Goal: Transaction & Acquisition: Purchase product/service

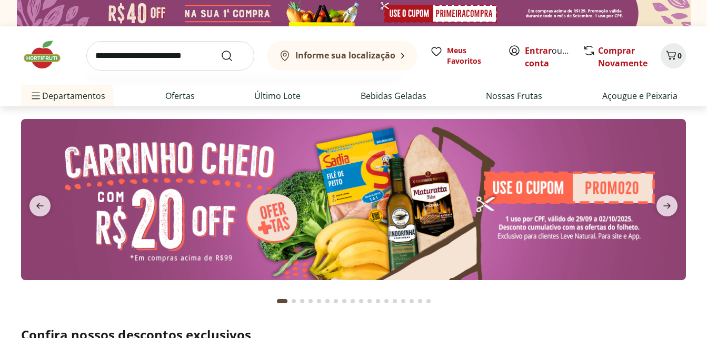
click at [196, 67] on input "search" at bounding box center [170, 55] width 168 height 29
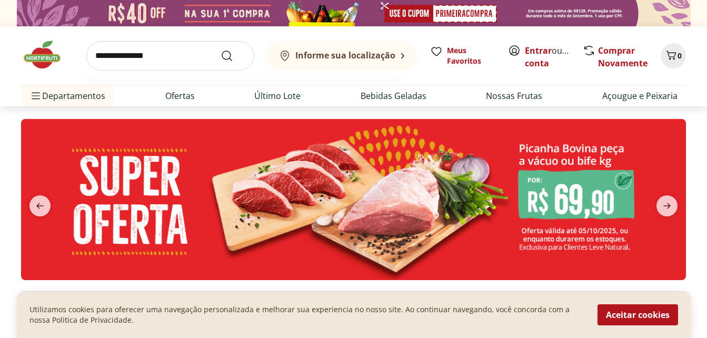
type input "**********"
click at [221, 50] on button "Submit Search" at bounding box center [233, 56] width 25 height 13
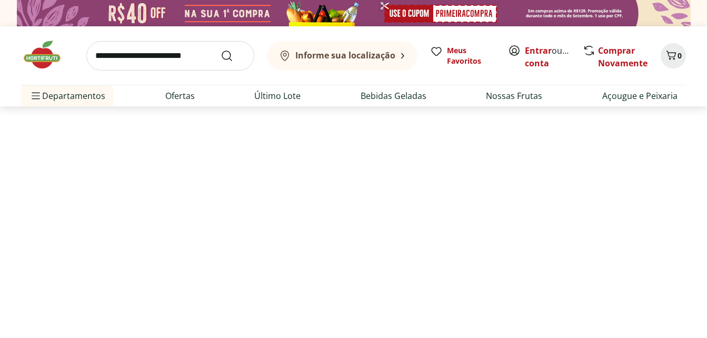
select select "**********"
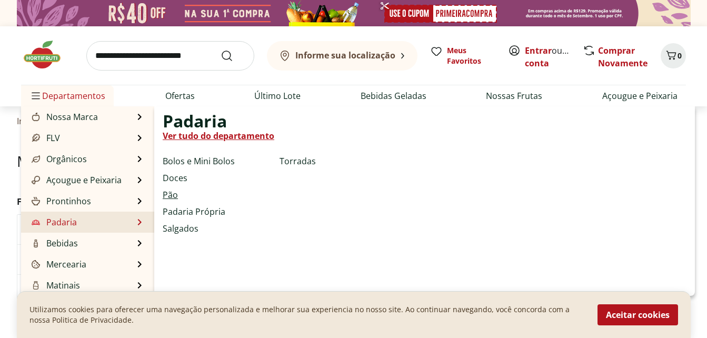
click at [173, 194] on link "Pão" at bounding box center [170, 195] width 15 height 13
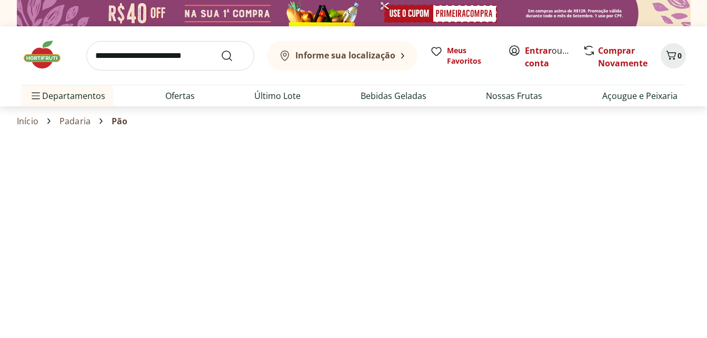
select select "**********"
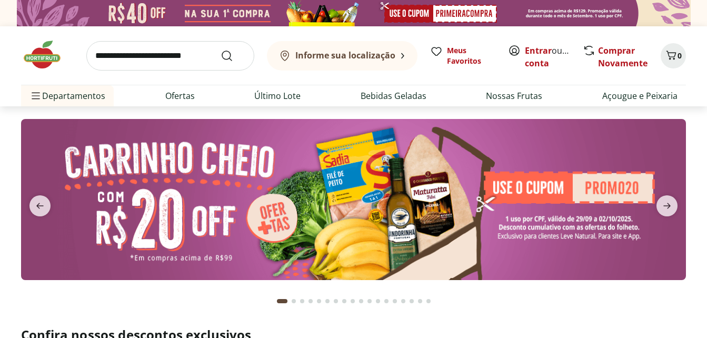
click at [393, 63] on button "Informe sua localização" at bounding box center [342, 55] width 151 height 29
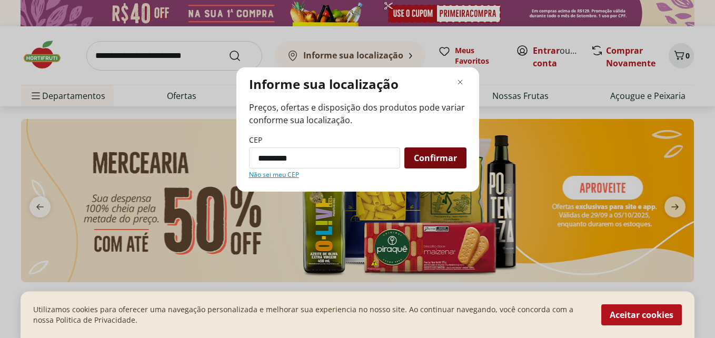
type input "*********"
click at [432, 151] on div "Confirmar" at bounding box center [435, 157] width 62 height 21
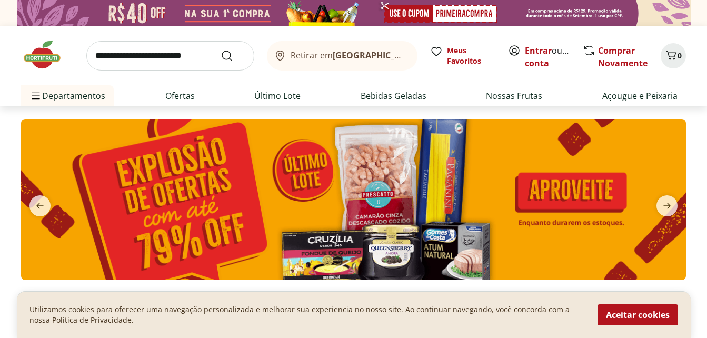
scroll to position [27, 0]
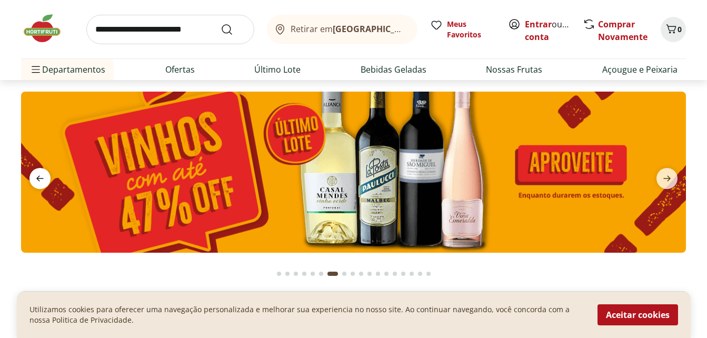
click at [44, 181] on icon "previous" at bounding box center [40, 178] width 13 height 13
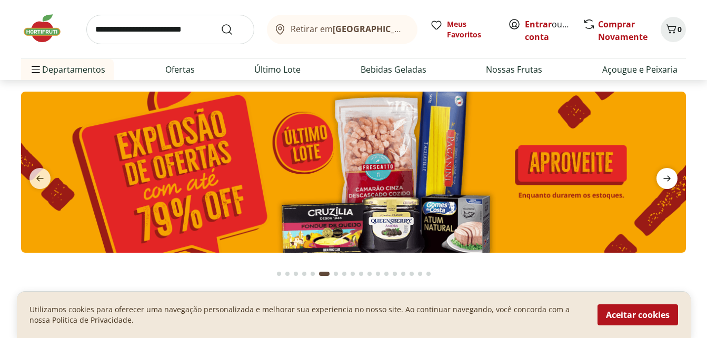
click at [672, 174] on icon "next" at bounding box center [667, 178] width 13 height 13
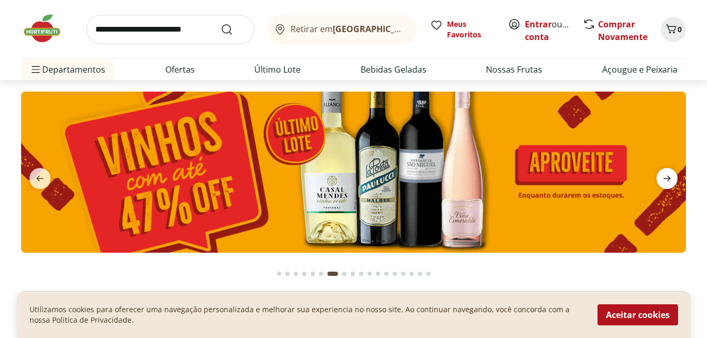
click at [672, 174] on icon "next" at bounding box center [667, 178] width 13 height 13
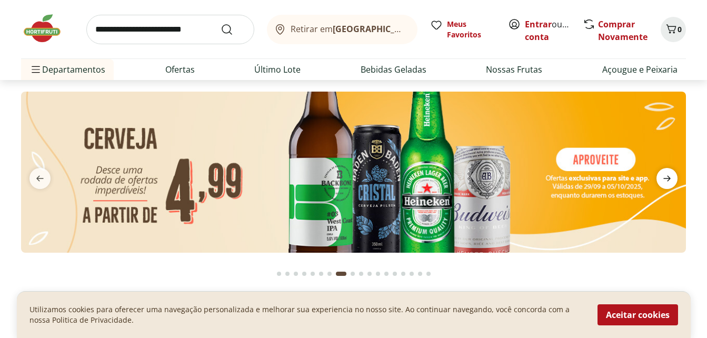
click at [672, 174] on icon "next" at bounding box center [667, 178] width 13 height 13
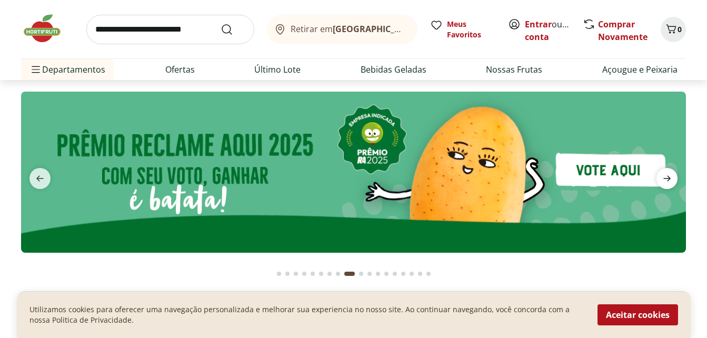
click at [672, 174] on icon "next" at bounding box center [667, 178] width 13 height 13
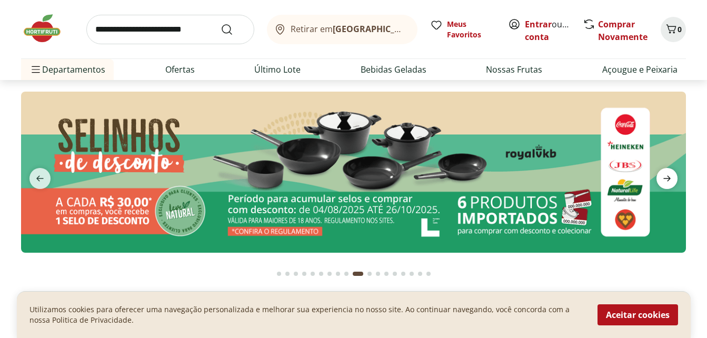
click at [672, 174] on icon "next" at bounding box center [667, 178] width 13 height 13
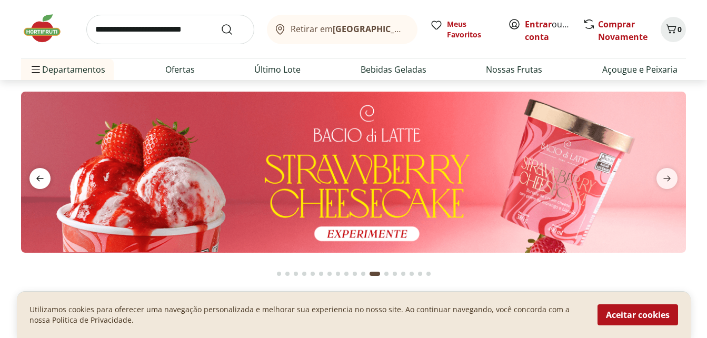
click at [42, 181] on icon "previous" at bounding box center [40, 178] width 13 height 13
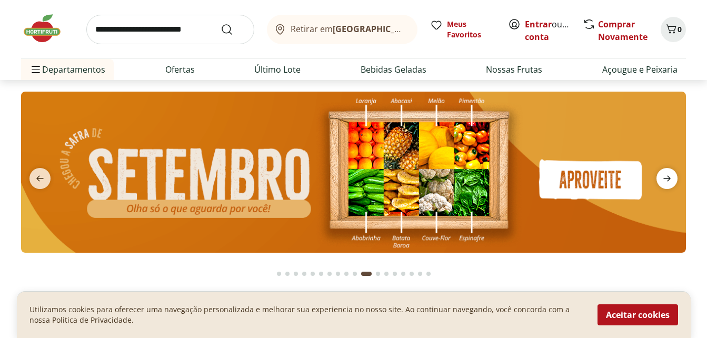
click at [668, 173] on icon "next" at bounding box center [667, 178] width 13 height 13
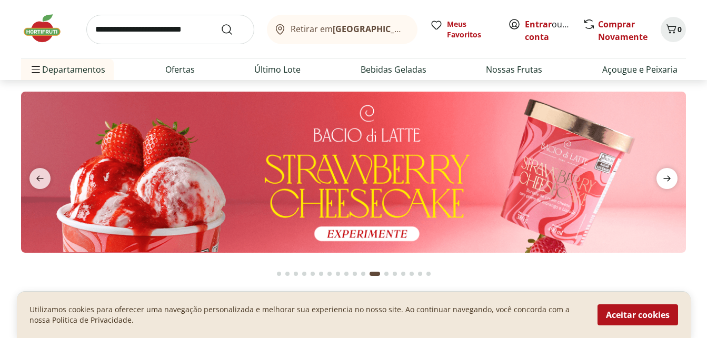
click at [668, 173] on icon "next" at bounding box center [667, 178] width 13 height 13
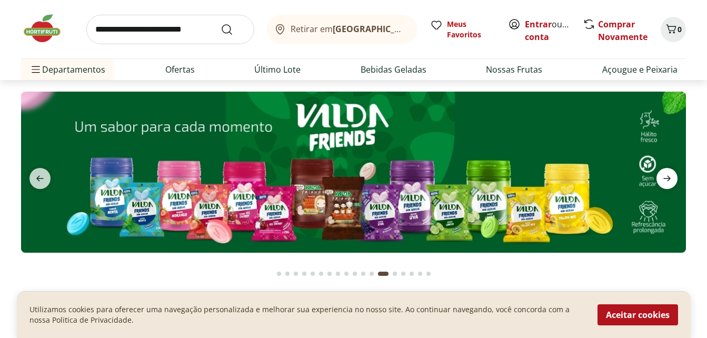
click at [668, 173] on icon "next" at bounding box center [667, 178] width 13 height 13
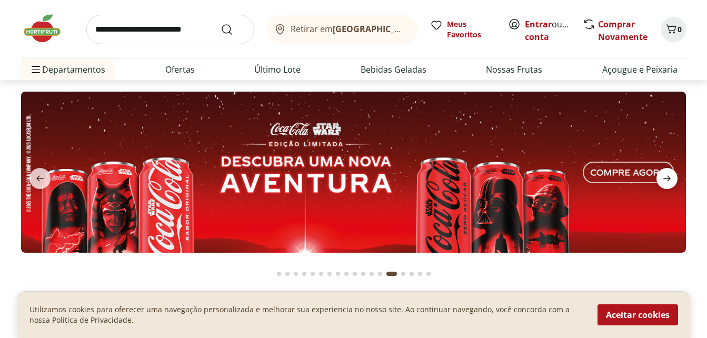
click at [668, 173] on icon "next" at bounding box center [667, 178] width 13 height 13
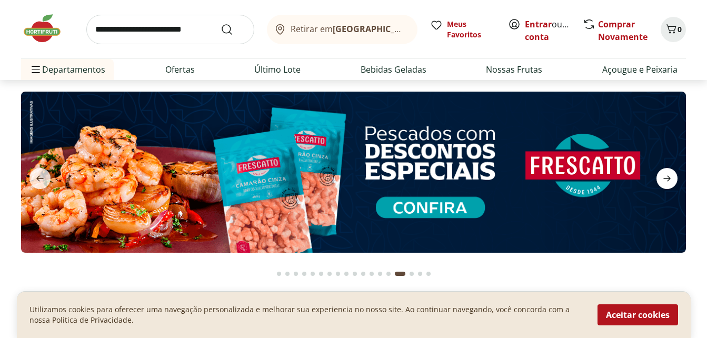
click at [668, 173] on icon "next" at bounding box center [667, 178] width 13 height 13
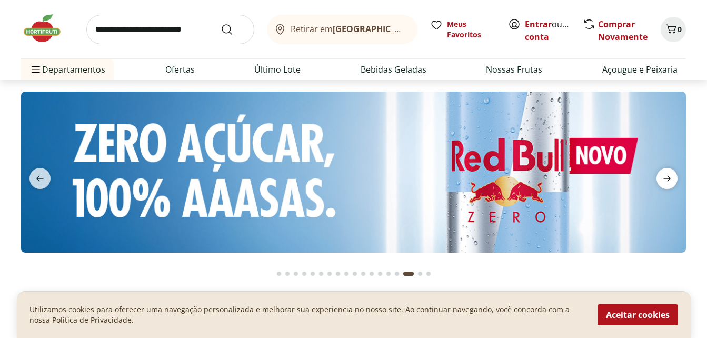
click at [668, 173] on icon "next" at bounding box center [667, 178] width 13 height 13
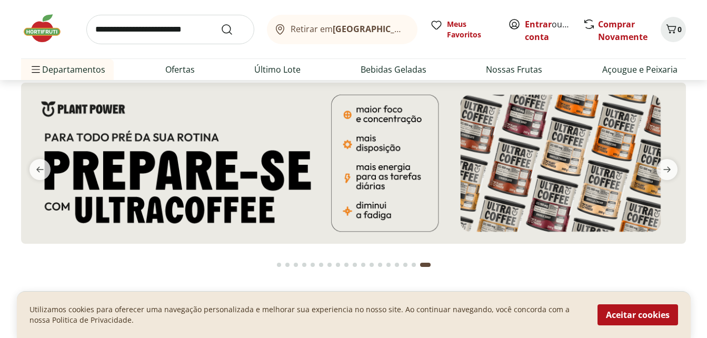
scroll to position [0, 0]
